Goal: Task Accomplishment & Management: Manage account settings

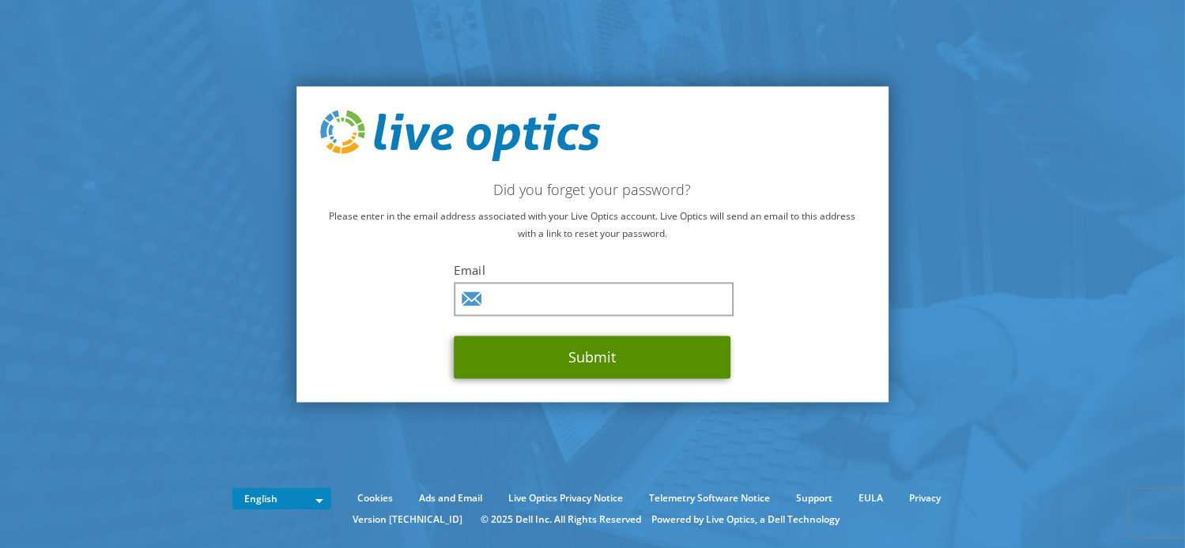
click at [581, 360] on button "Submit" at bounding box center [592, 358] width 277 height 43
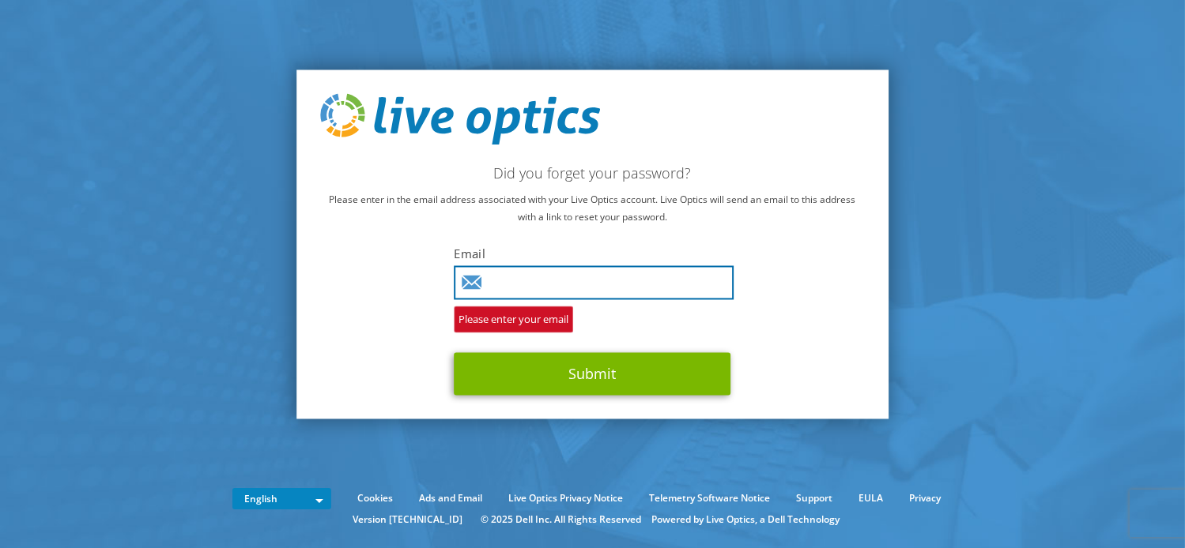
click at [560, 280] on input "text" at bounding box center [594, 283] width 280 height 34
type input "mmccaincy@gmail.com"
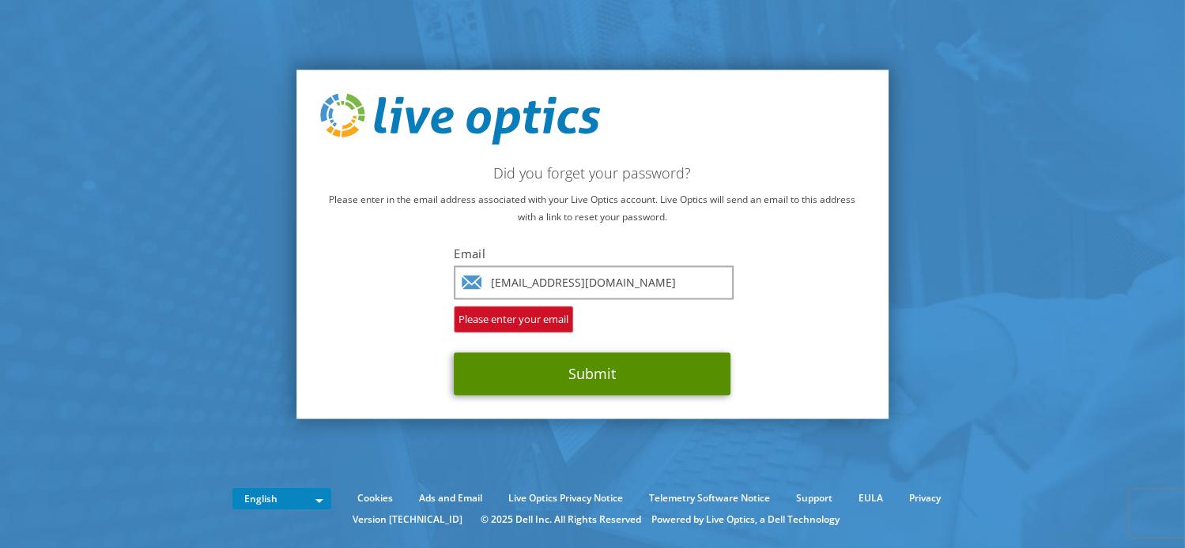
click at [569, 365] on button "Submit" at bounding box center [592, 374] width 277 height 43
